Goal: Complete application form: Complete application form

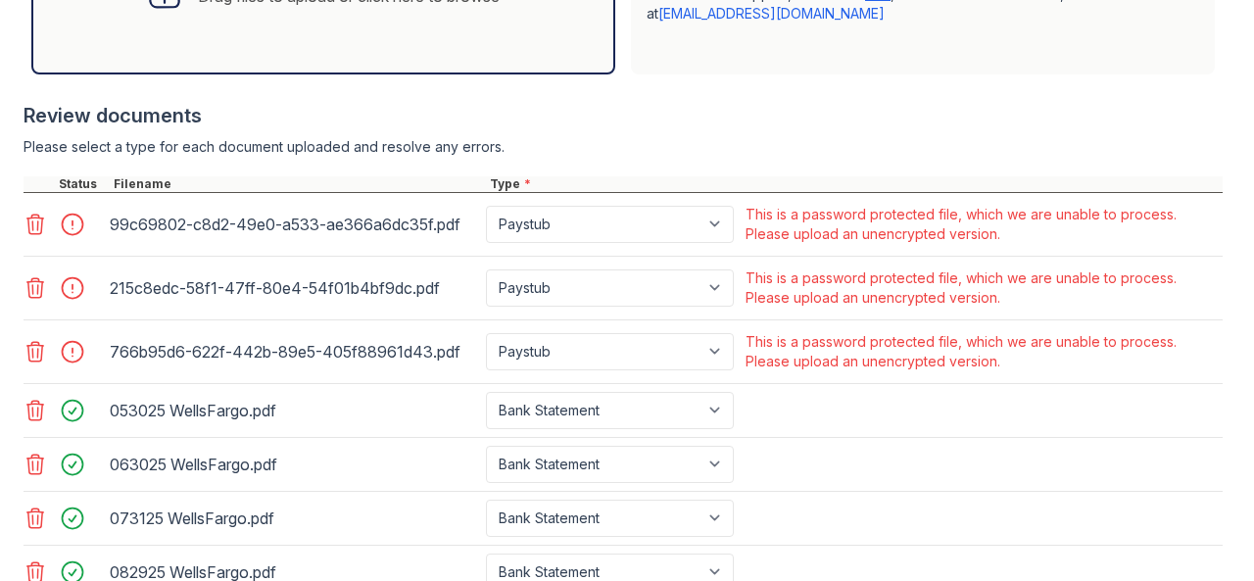
click at [37, 234] on icon at bounding box center [35, 224] width 17 height 20
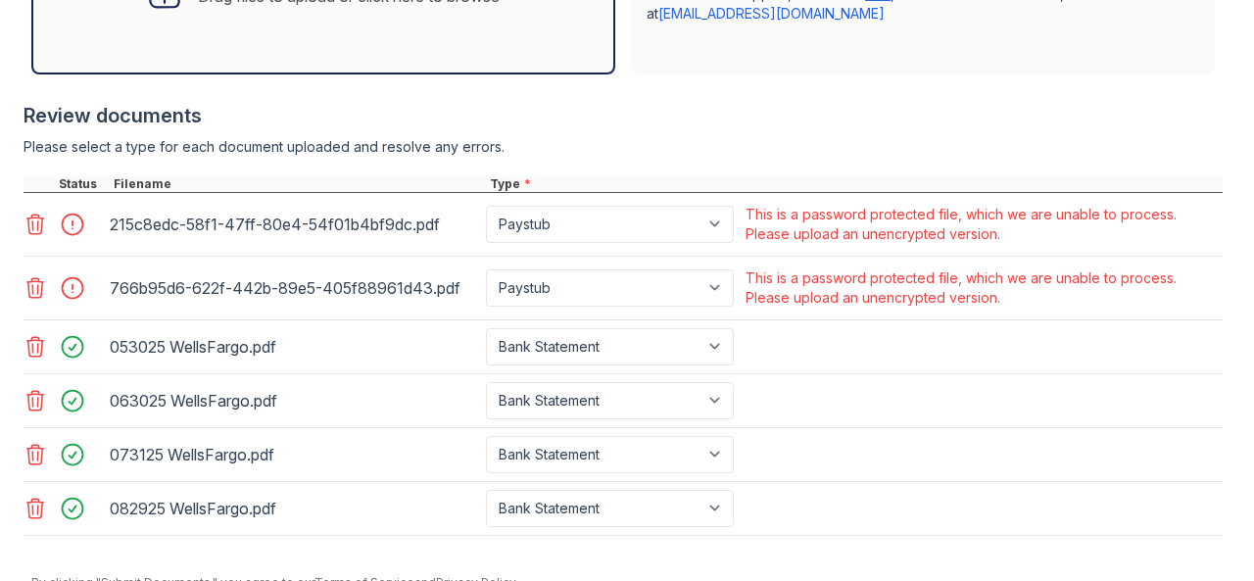
click at [37, 234] on icon at bounding box center [35, 224] width 17 height 20
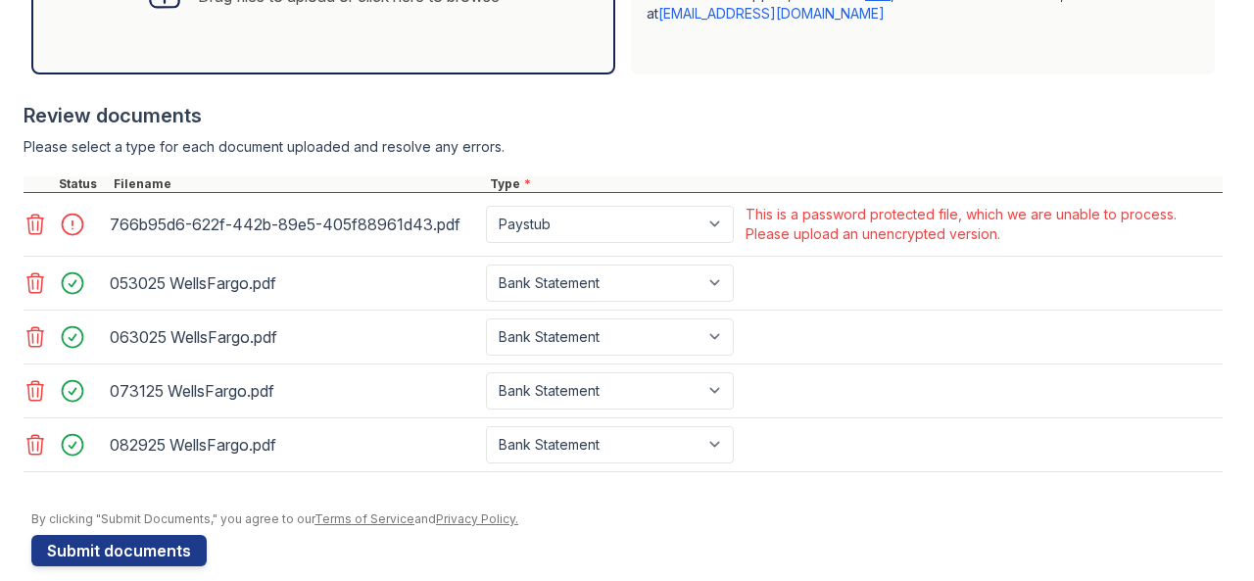
click at [37, 234] on icon at bounding box center [35, 224] width 17 height 20
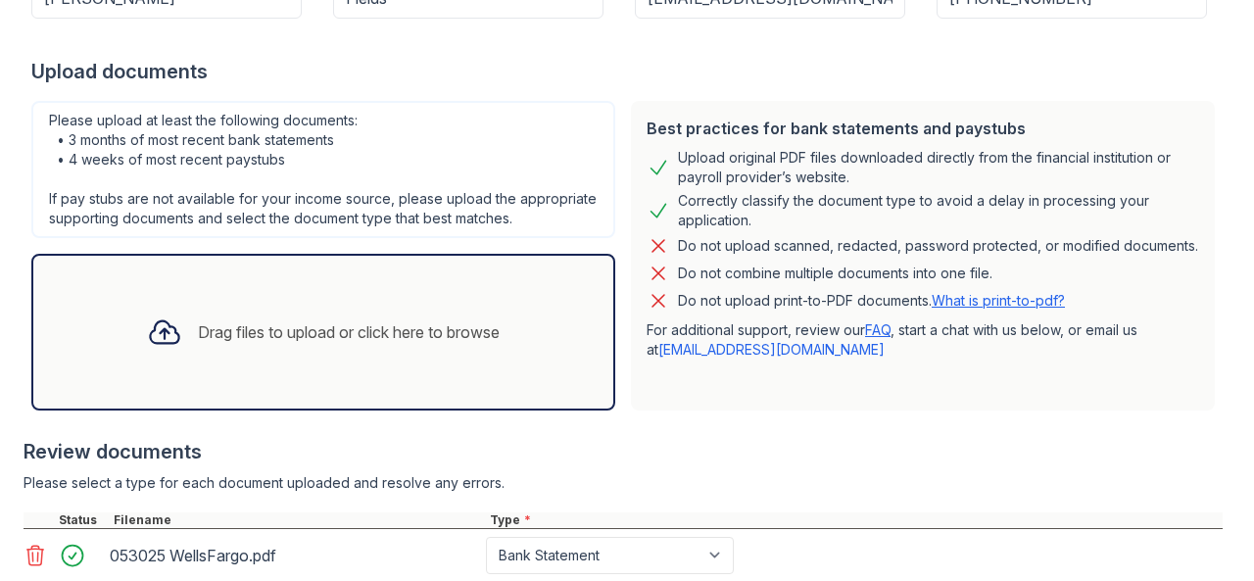
scroll to position [394, 0]
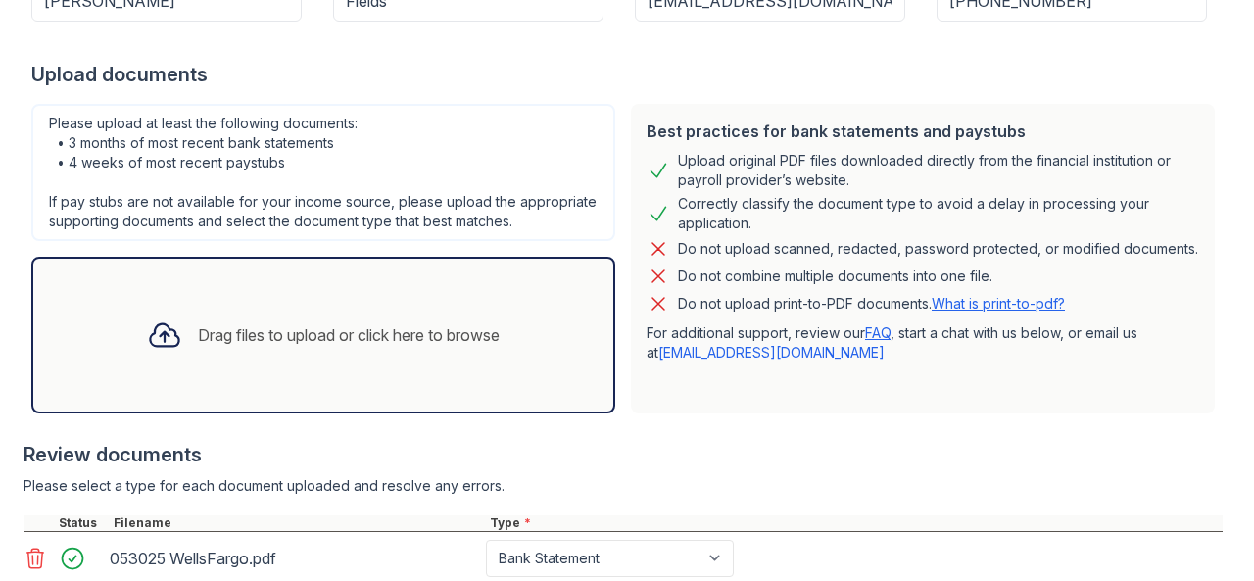
click at [374, 368] on div "Drag files to upload or click here to browse" at bounding box center [323, 335] width 384 height 67
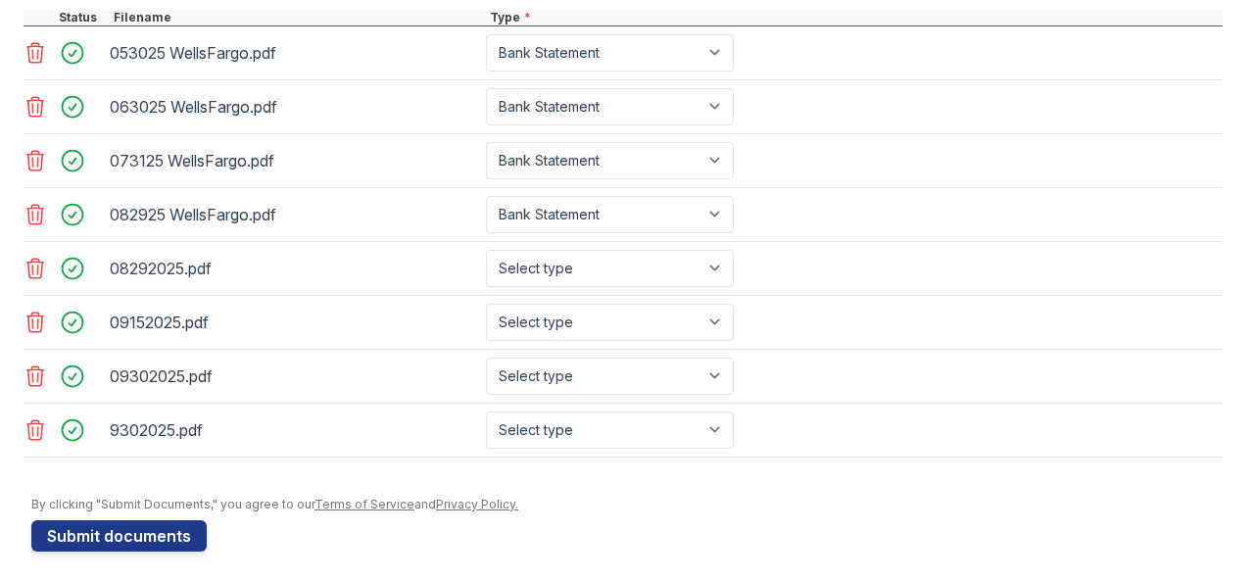
scroll to position [911, 0]
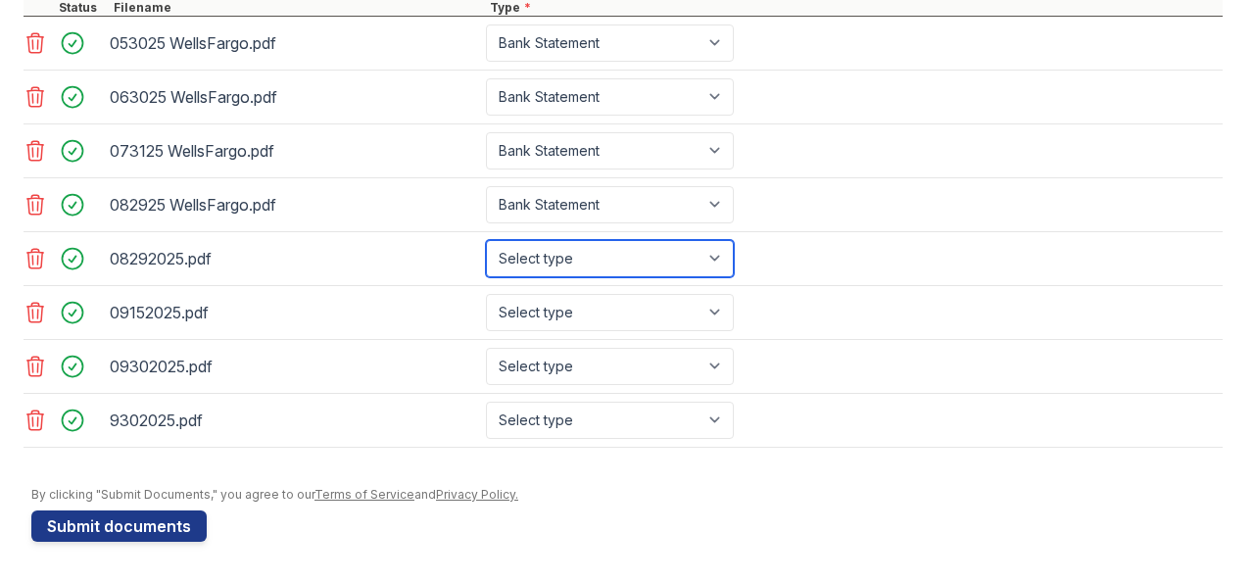
click at [713, 262] on select "Select type Paystub Bank Statement Offer Letter Tax Documents Benefit Award Let…" at bounding box center [610, 258] width 248 height 37
select select "paystub"
click at [486, 252] on select "Select type Paystub Bank Statement Offer Letter Tax Documents Benefit Award Let…" at bounding box center [610, 258] width 248 height 37
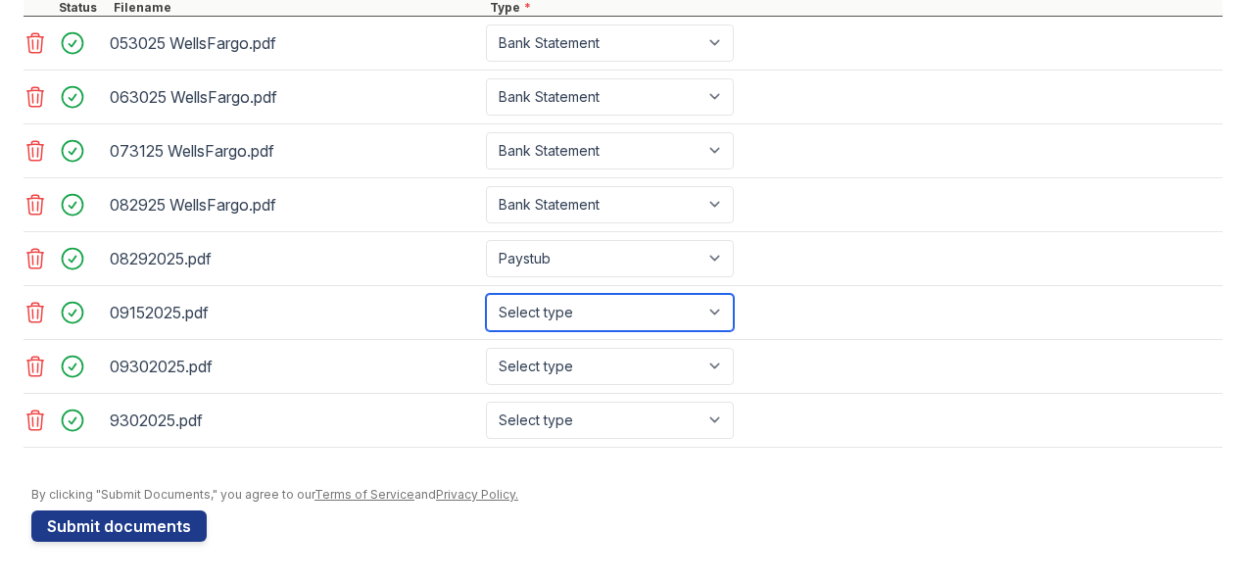
click at [720, 322] on select "Select type Paystub Bank Statement Offer Letter Tax Documents Benefit Award Let…" at bounding box center [610, 312] width 248 height 37
select select "paystub"
click at [486, 305] on select "Select type Paystub Bank Statement Offer Letter Tax Documents Benefit Award Let…" at bounding box center [610, 312] width 248 height 37
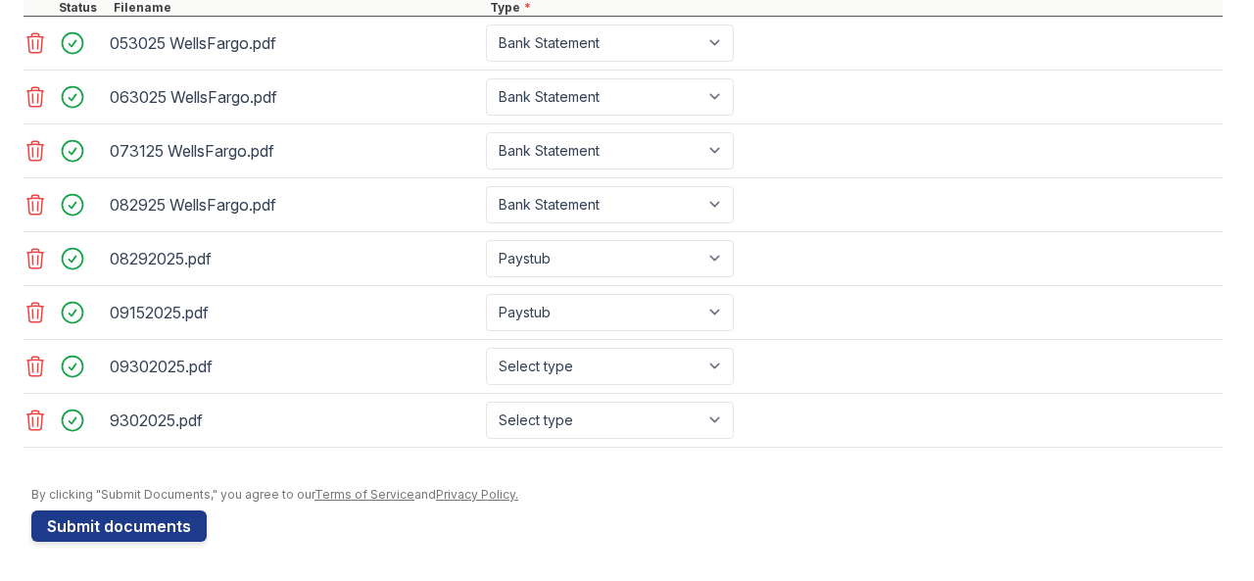
click at [736, 371] on div "Select type Paystub Bank Statement Offer Letter Tax Documents Benefit Award Let…" at bounding box center [612, 366] width 252 height 37
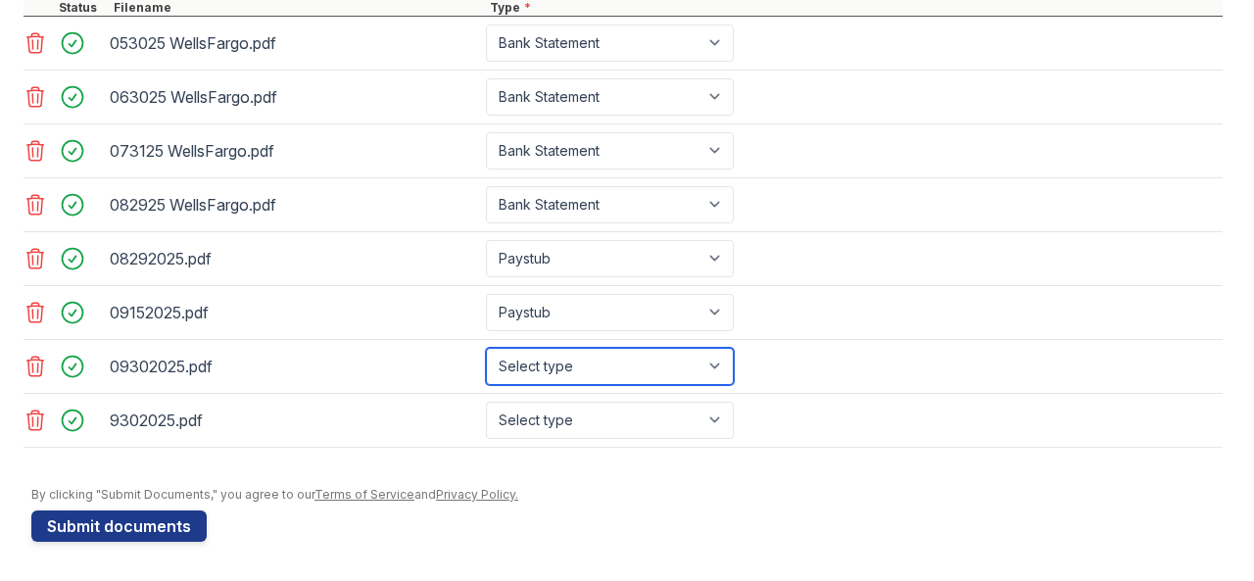
click at [727, 381] on select "Select type Paystub Bank Statement Offer Letter Tax Documents Benefit Award Let…" at bounding box center [610, 366] width 248 height 37
select select "paystub"
click at [486, 357] on select "Select type Paystub Bank Statement Offer Letter Tax Documents Benefit Award Let…" at bounding box center [610, 366] width 248 height 37
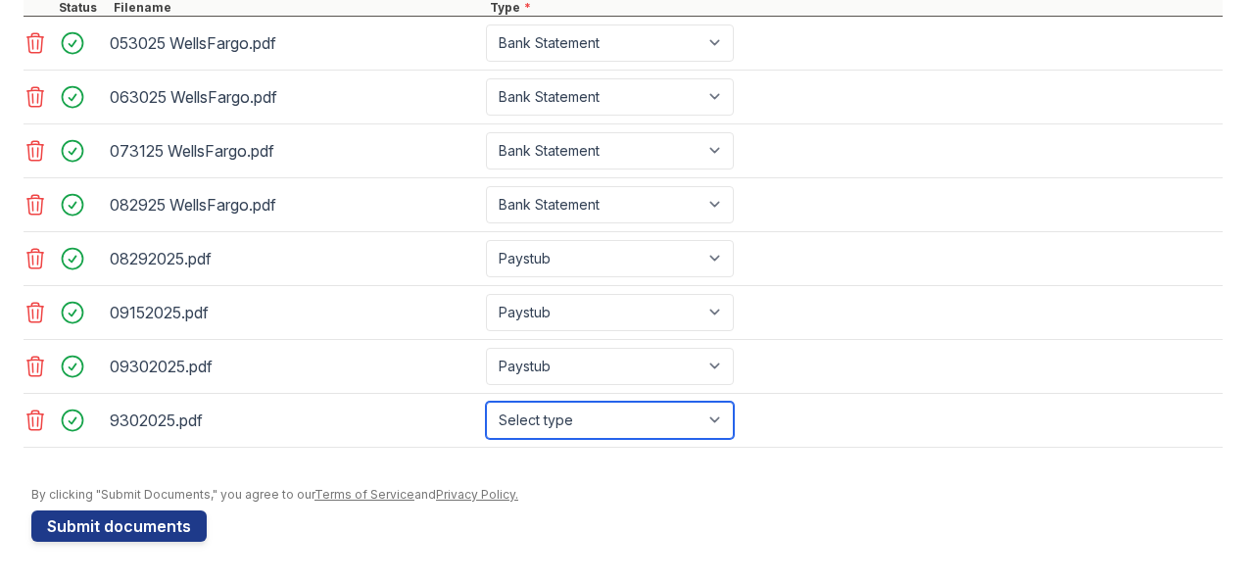
click at [719, 426] on select "Select type Paystub Bank Statement Offer Letter Tax Documents Benefit Award Let…" at bounding box center [610, 420] width 248 height 37
select select "paystub"
click at [486, 410] on select "Select type Paystub Bank Statement Offer Letter Tax Documents Benefit Award Let…" at bounding box center [610, 420] width 248 height 37
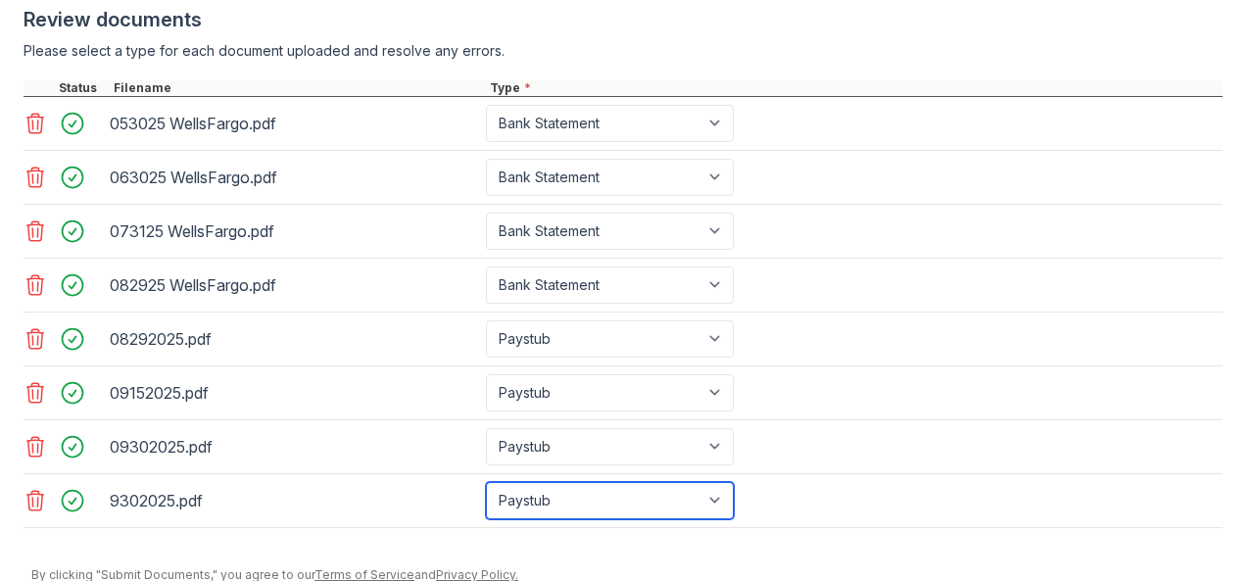
scroll to position [919, 0]
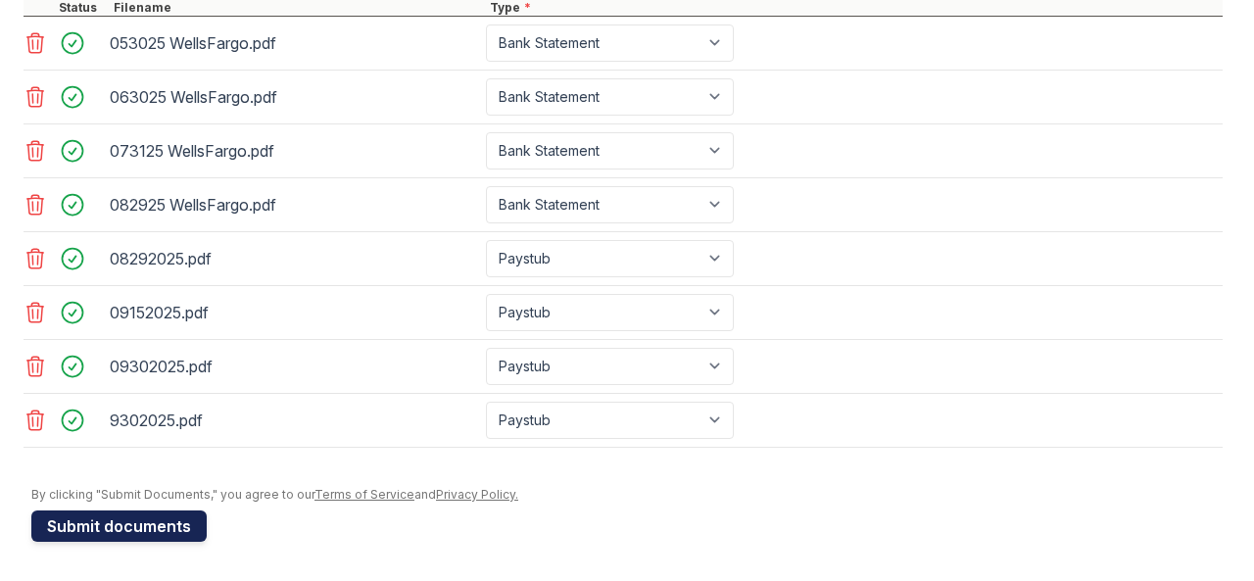
click at [102, 530] on button "Submit documents" at bounding box center [118, 525] width 175 height 31
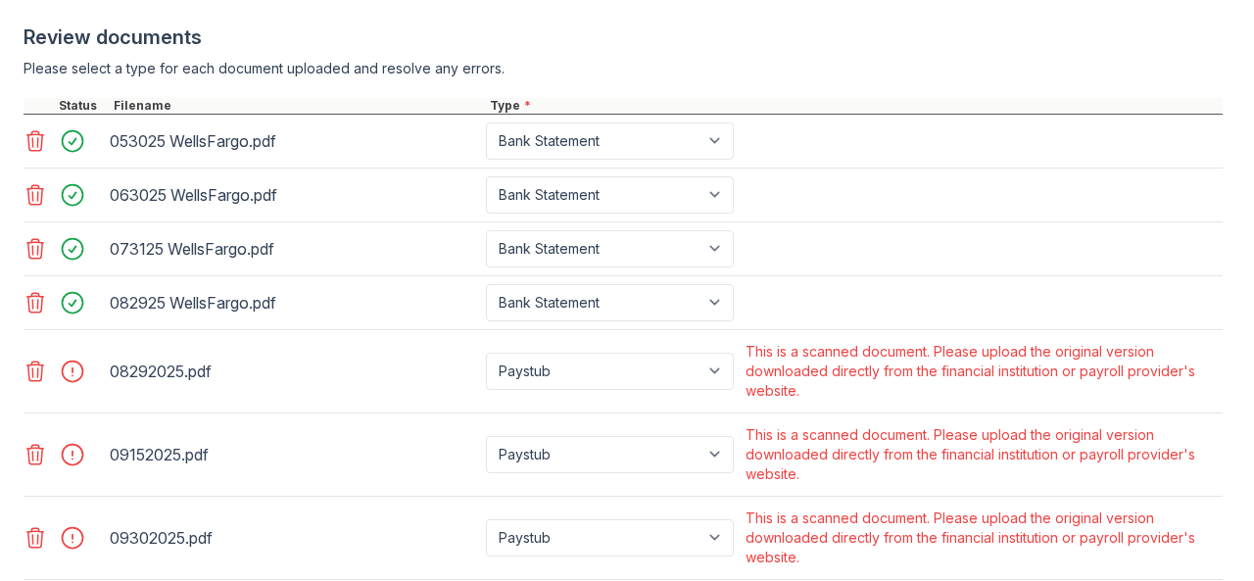
scroll to position [813, 0]
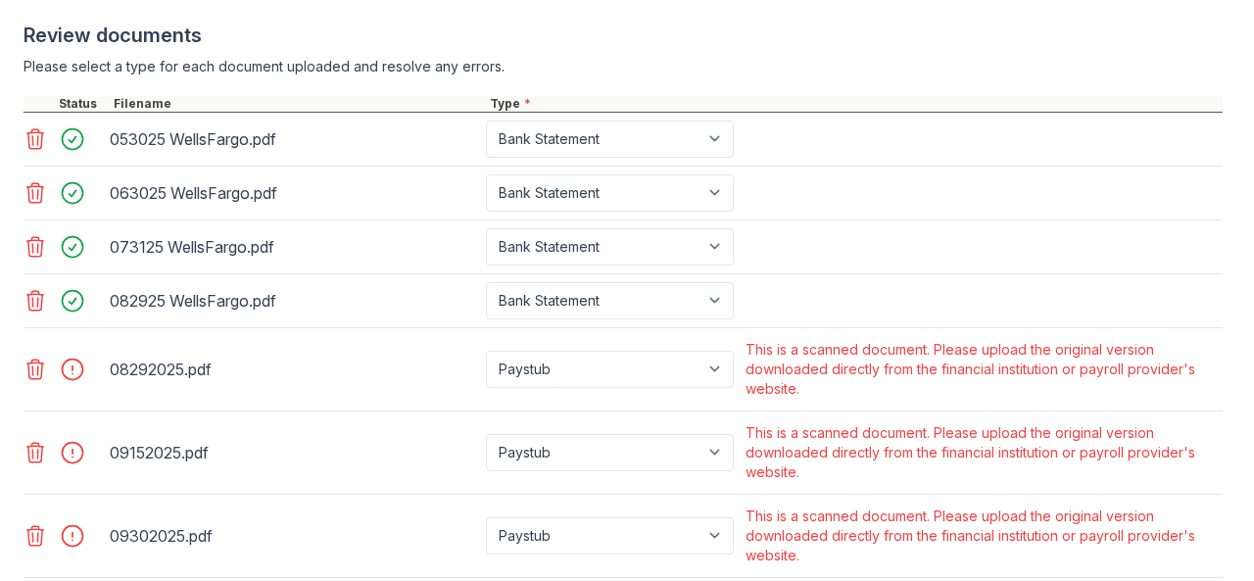
click at [39, 379] on icon at bounding box center [36, 369] width 24 height 24
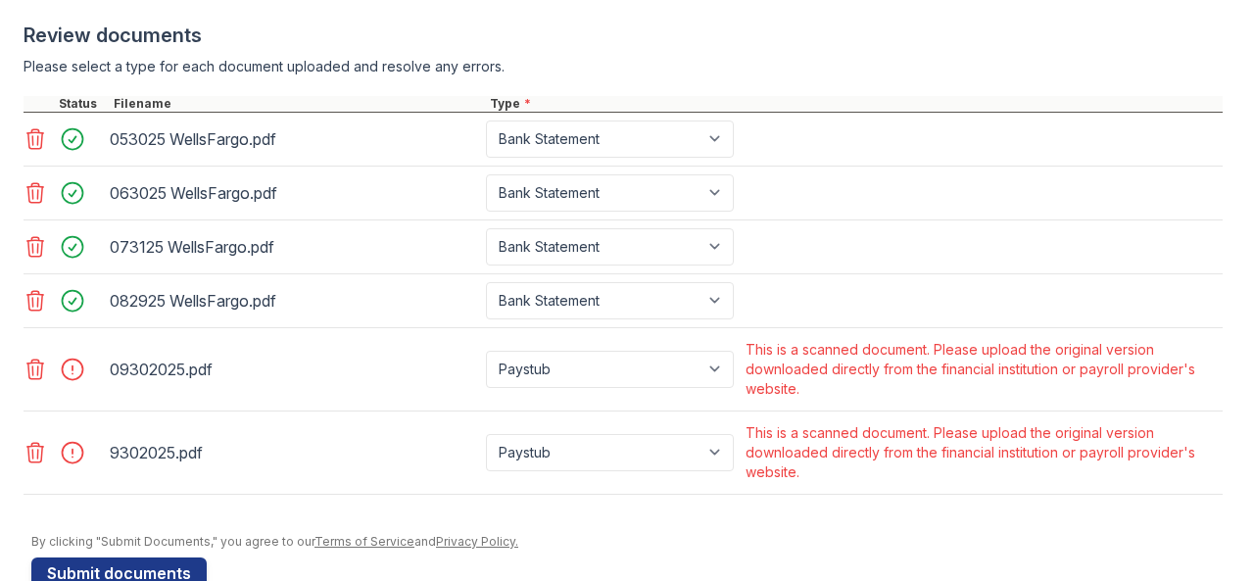
click at [39, 379] on icon at bounding box center [36, 369] width 24 height 24
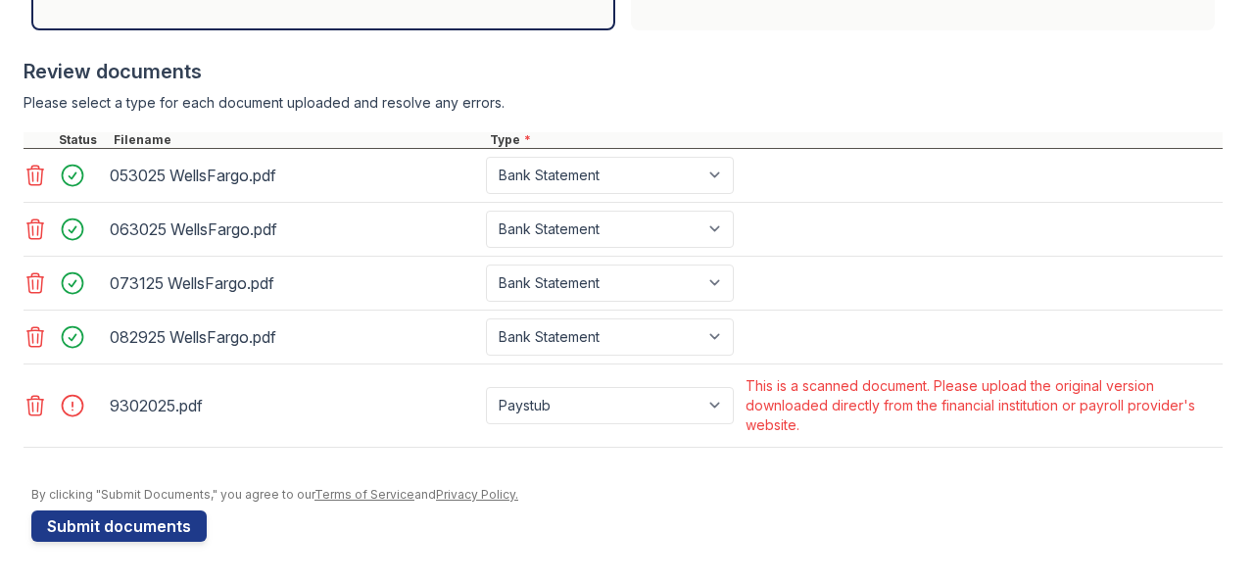
click at [29, 408] on icon at bounding box center [36, 406] width 24 height 24
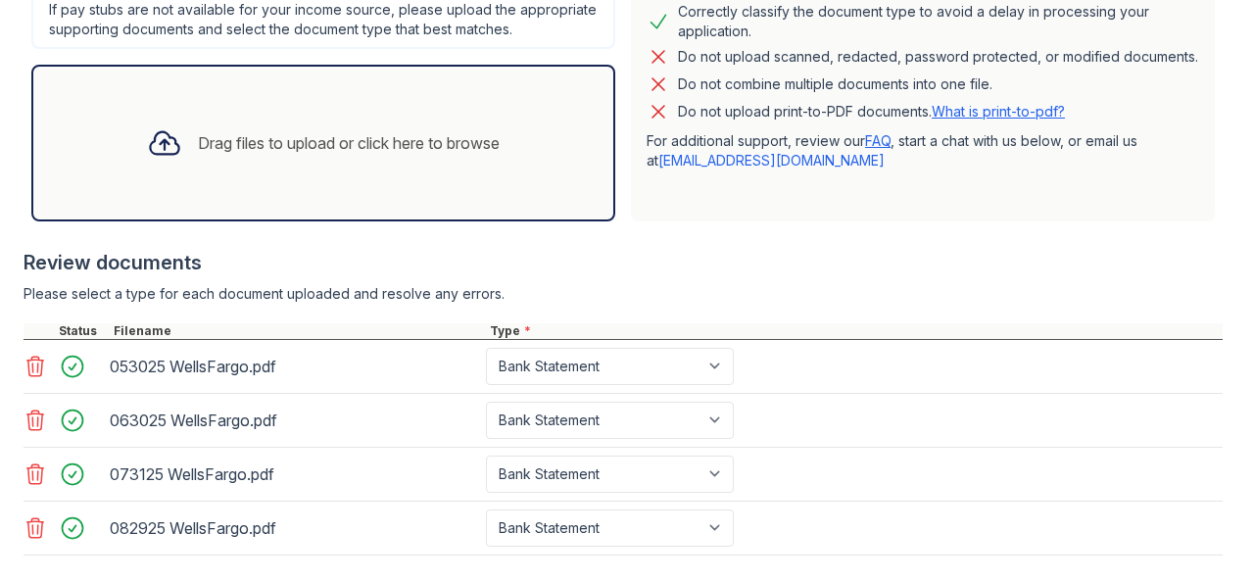
scroll to position [707, 0]
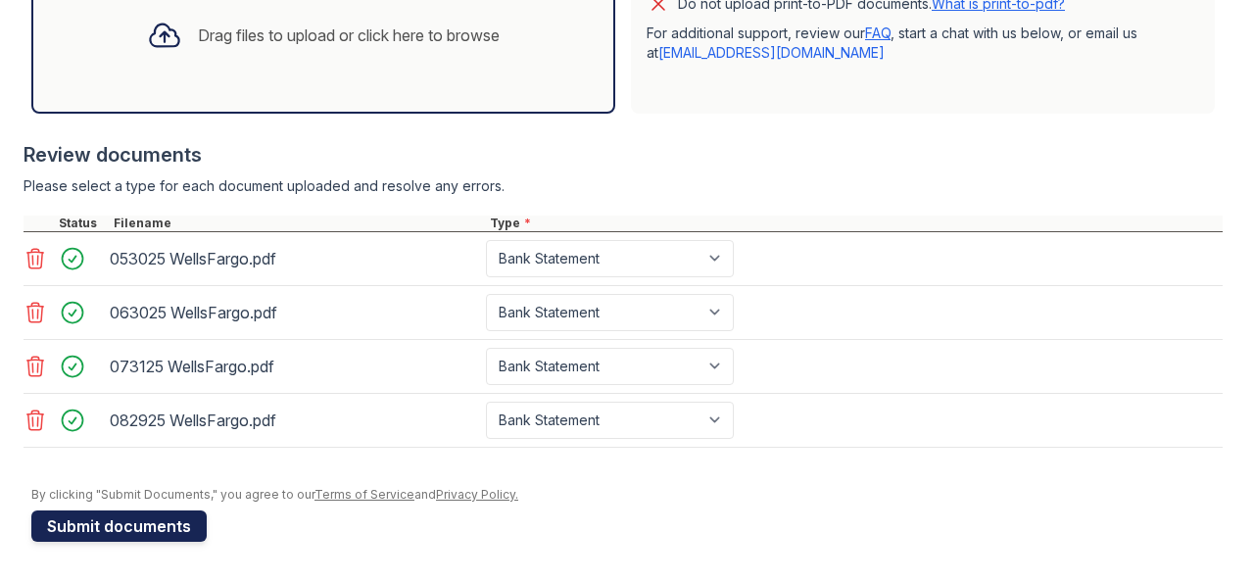
click at [146, 522] on button "Submit documents" at bounding box center [118, 525] width 175 height 31
